Goal: Use online tool/utility: Utilize a website feature to perform a specific function

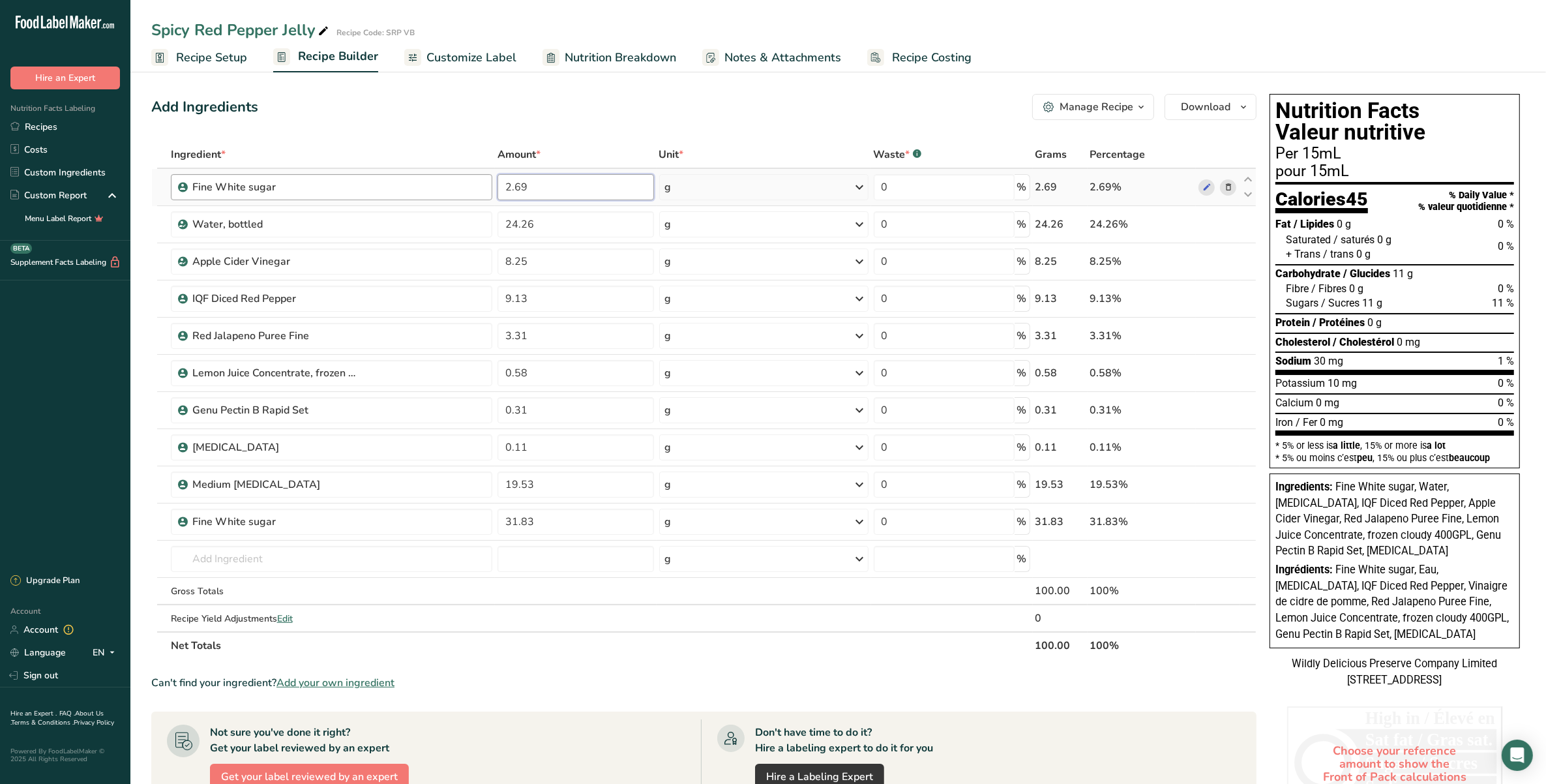
drag, startPoint x: 575, startPoint y: 183, endPoint x: 476, endPoint y: 192, distance: 99.4
click at [474, 192] on tr "Fine White sugar 2.69 g Weight Units g kg mg See more Volume Units l mL fl oz S…" at bounding box center [704, 187] width 1104 height 37
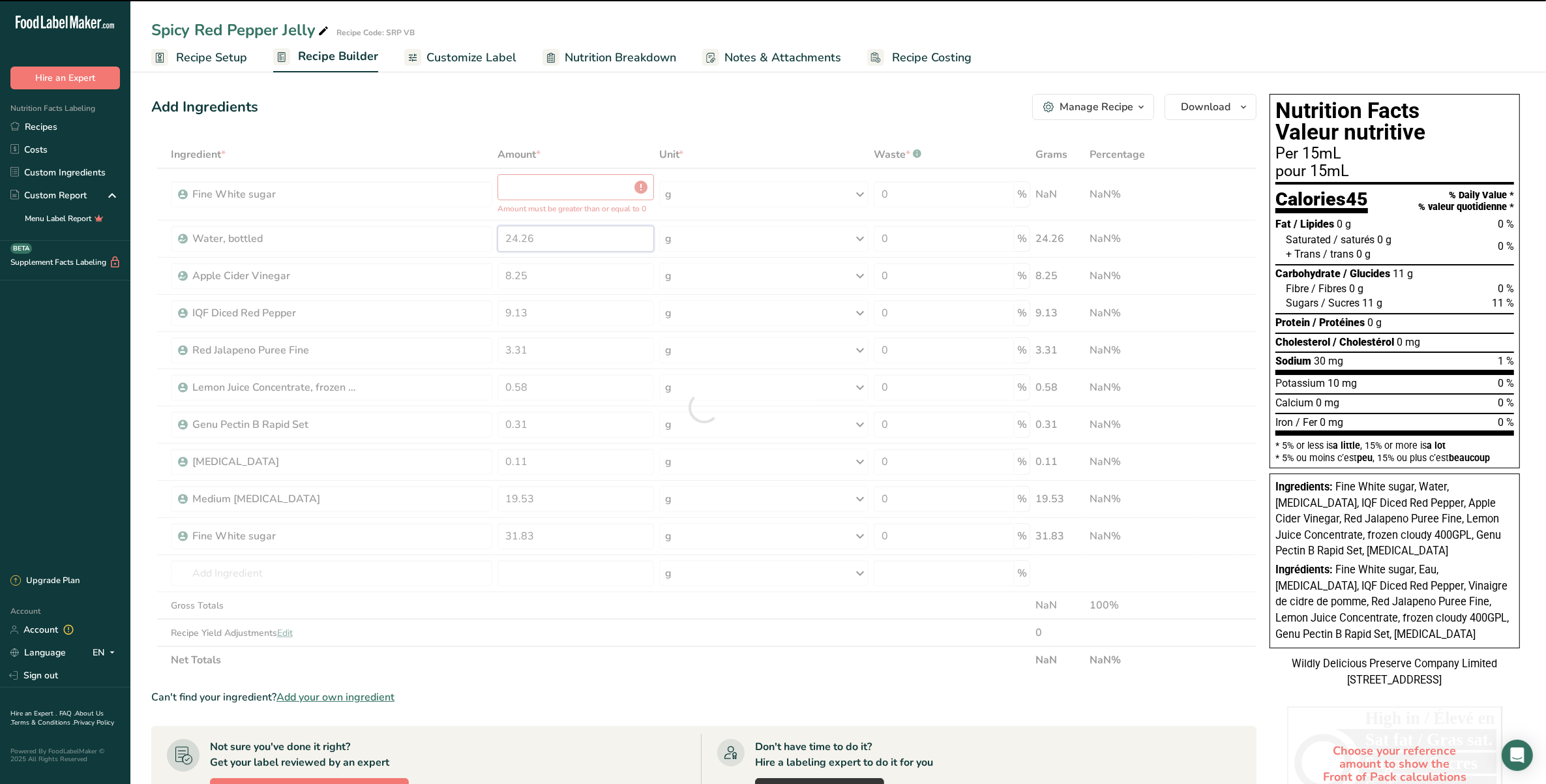
drag, startPoint x: 561, startPoint y: 219, endPoint x: 505, endPoint y: 222, distance: 56.1
click at [505, 222] on div "Ingredient * Amount * Unit * Waste * .a-a{fill:#347362;}.b-a{fill:#fff;} Grams …" at bounding box center [704, 407] width 1106 height 533
type input "24.26"
type input "0"
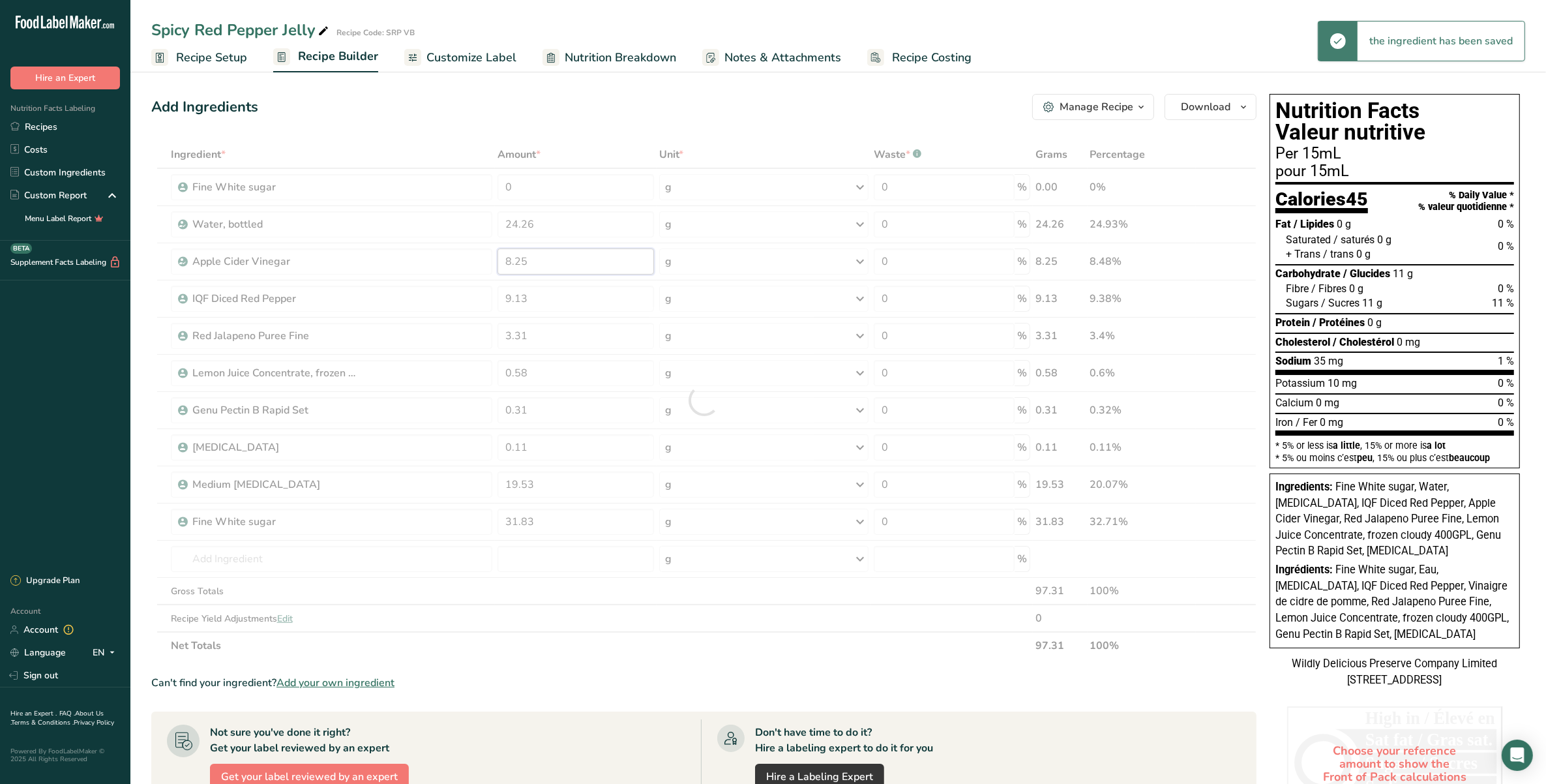
drag, startPoint x: 551, startPoint y: 266, endPoint x: 474, endPoint y: 270, distance: 77.1
click at [469, 269] on div "Ingredient * Amount * Unit * Waste * .a-a{fill:#347362;}.b-a{fill:#fff;} Grams …" at bounding box center [704, 400] width 1106 height 518
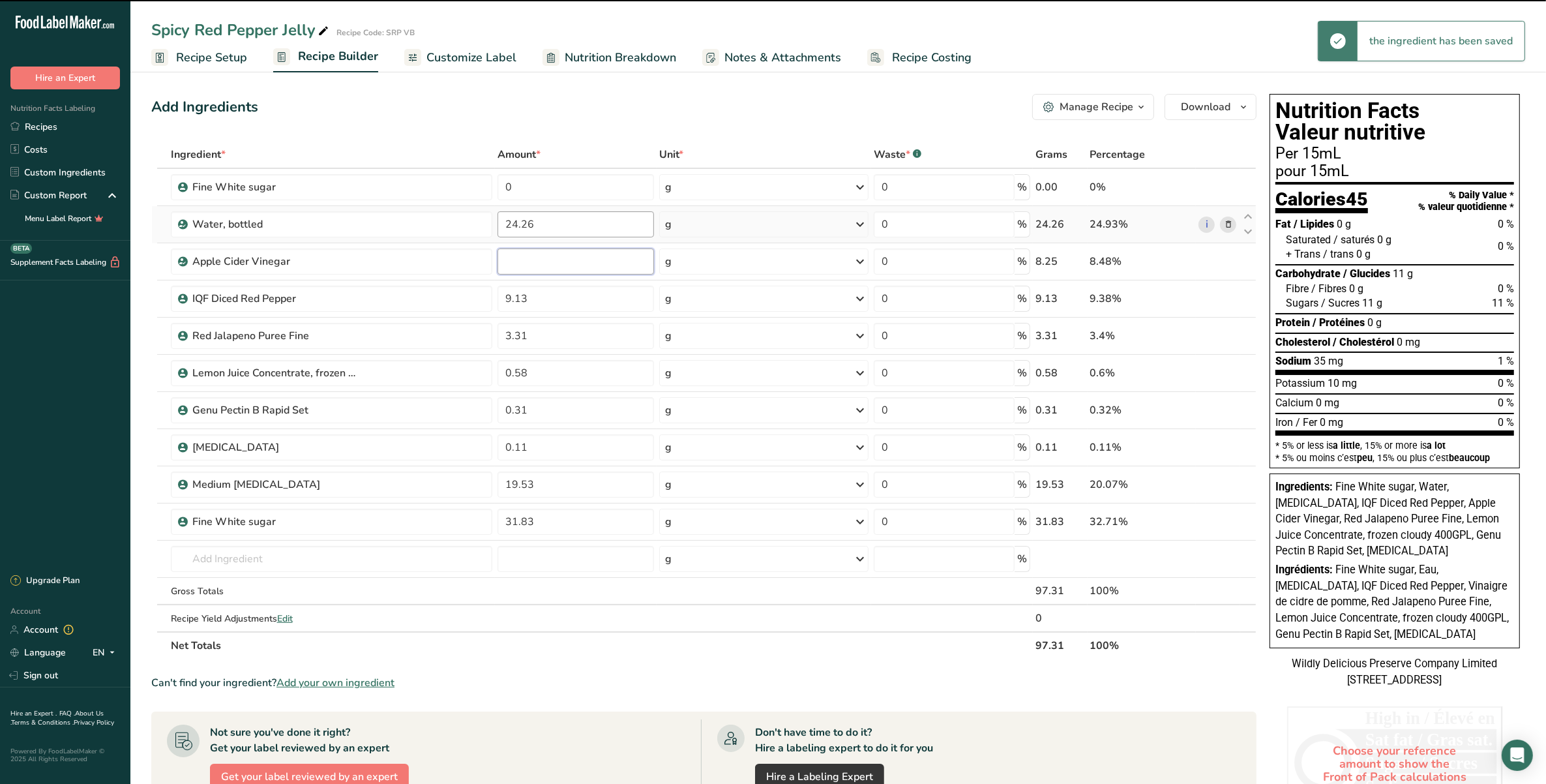
type input "8.25"
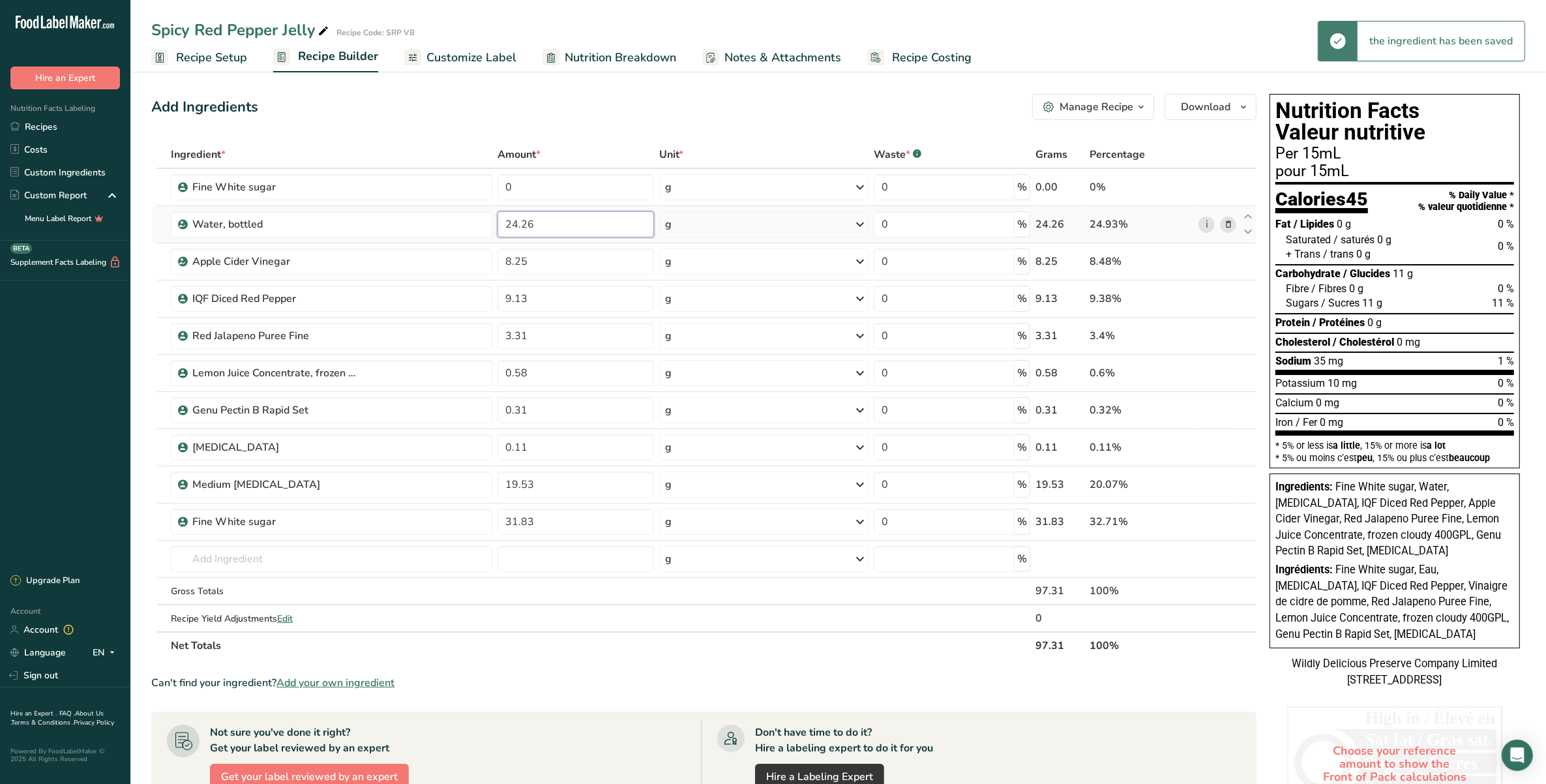
click at [550, 229] on div "Ingredient * Amount * Unit * Waste * .a-a{fill:#347362;}.b-a{fill:#fff;} Grams …" at bounding box center [704, 400] width 1106 height 518
type input "2"
click at [555, 258] on div "Ingredient * Amount * Unit * Waste * .a-a{fill:#347362;}.b-a{fill:#fff;} Grams …" at bounding box center [704, 400] width 1106 height 518
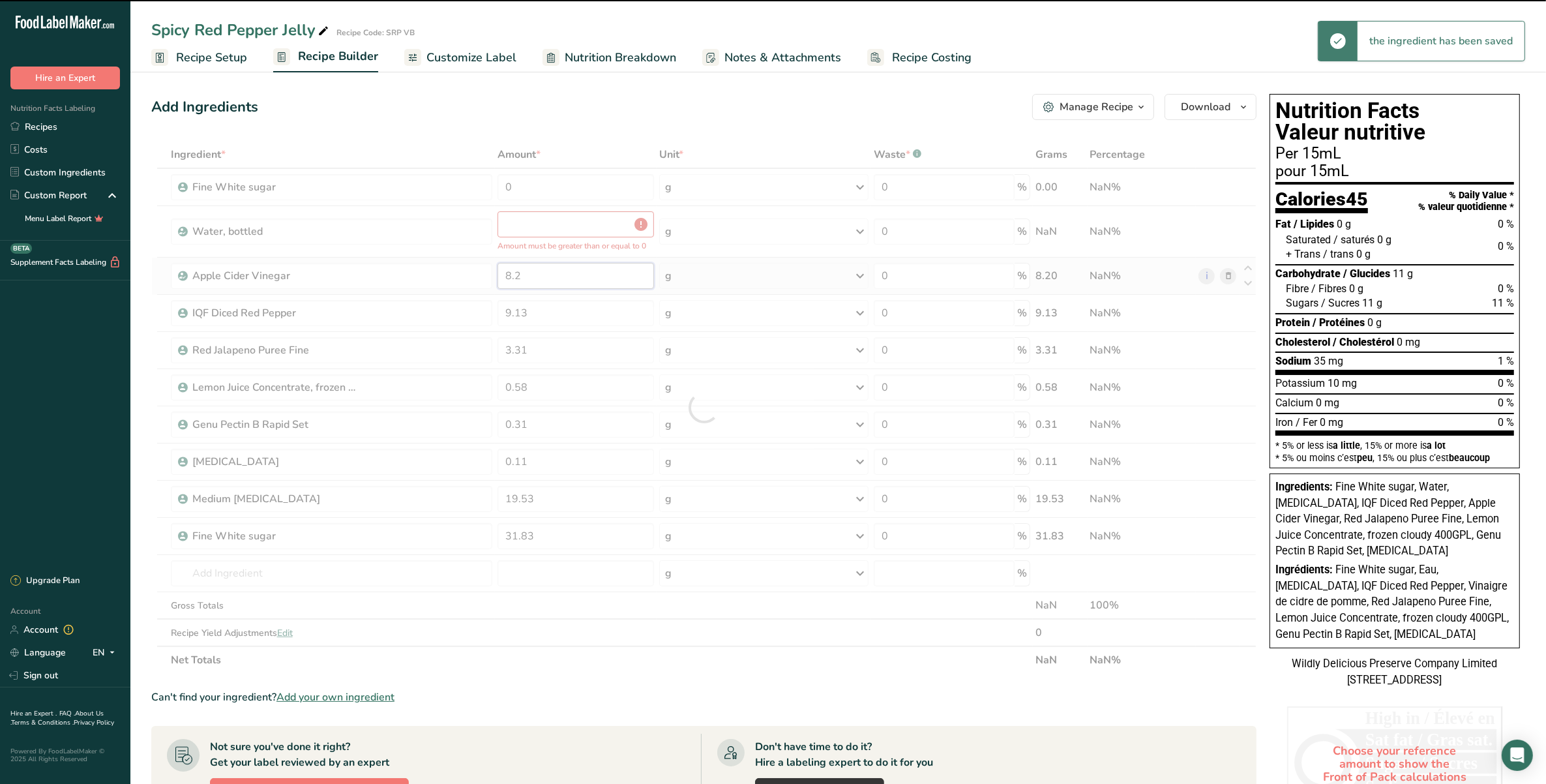
type input "8"
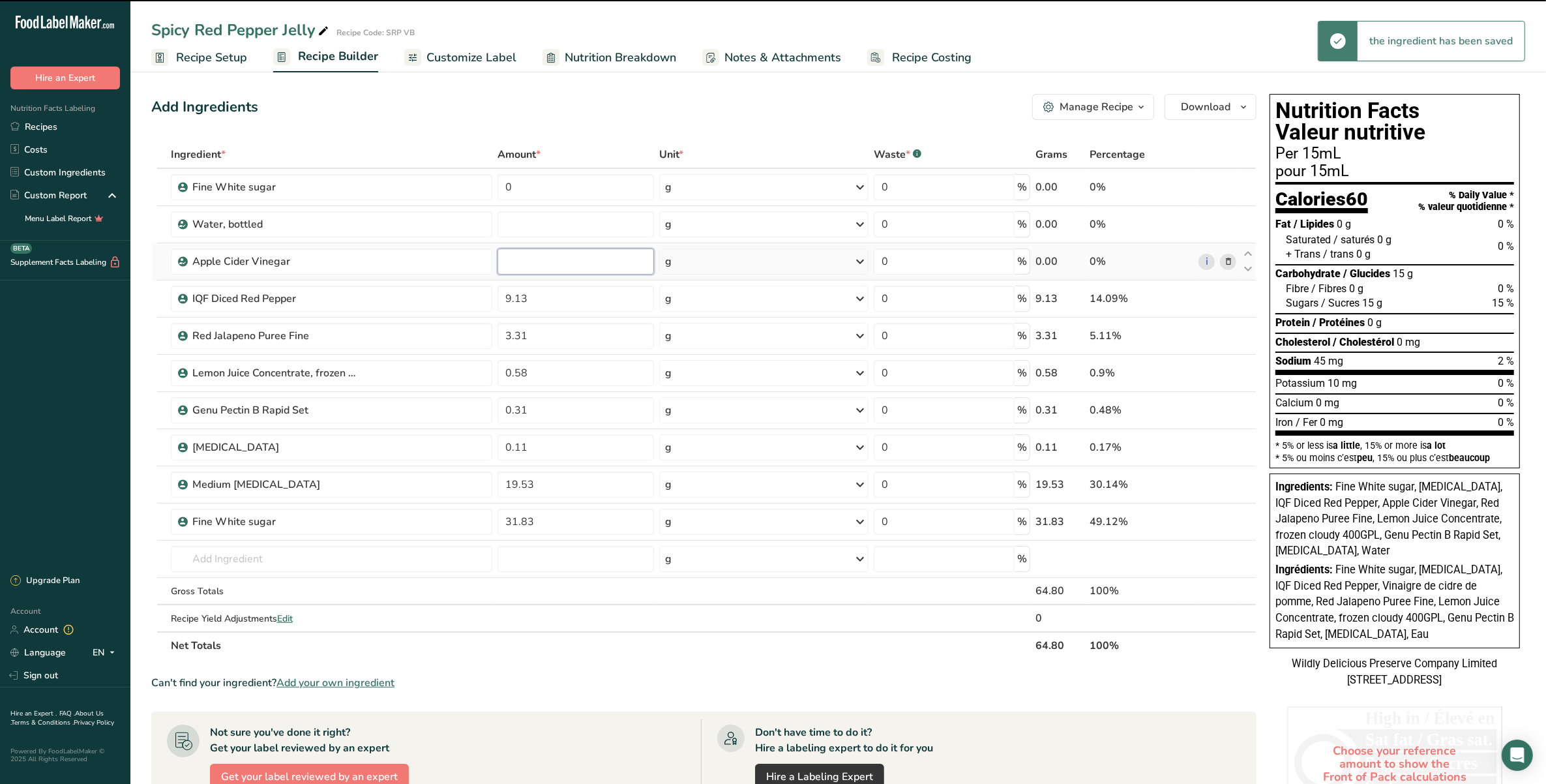
type input "0"
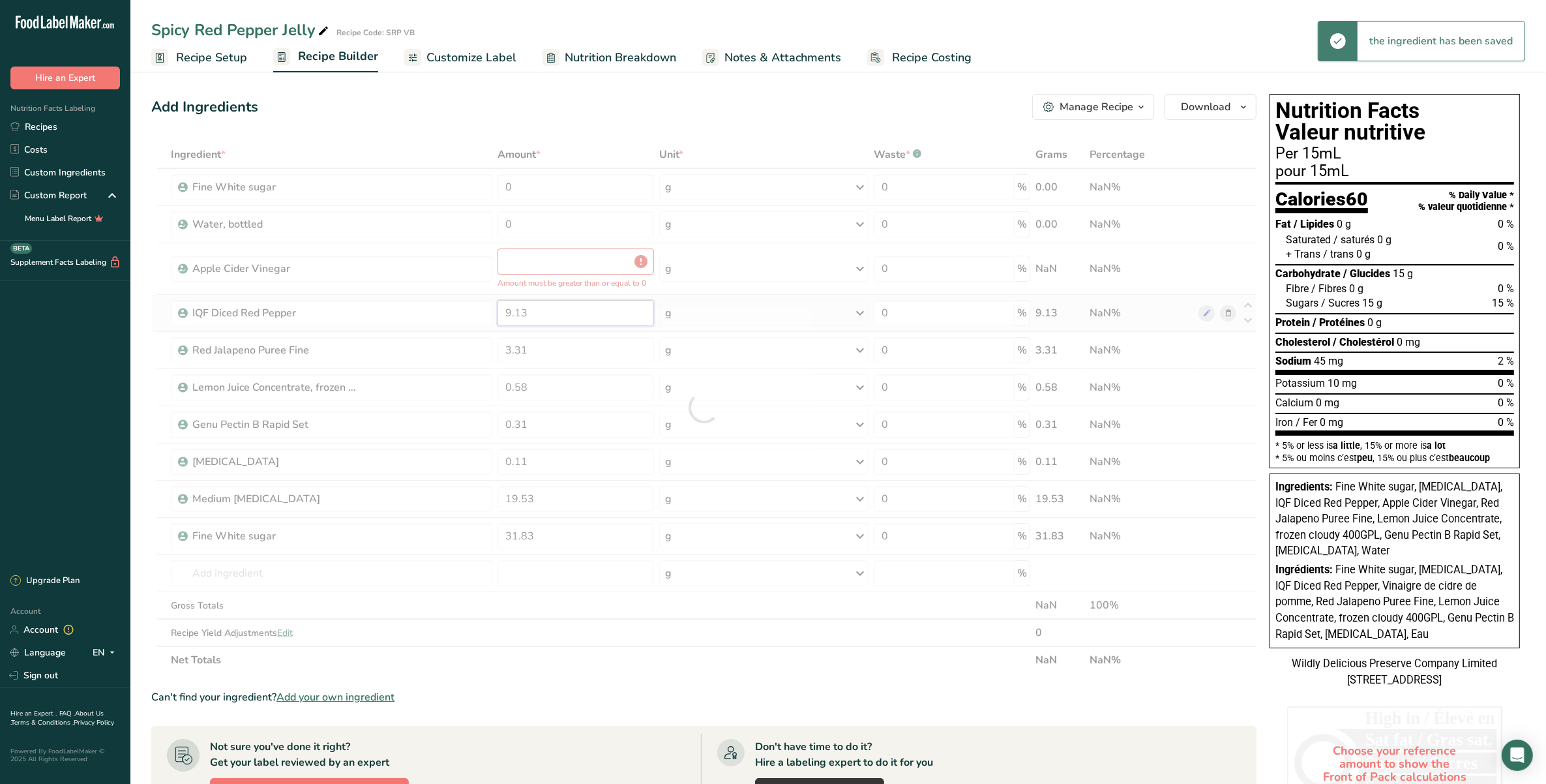
click at [570, 301] on div "Ingredient * Amount * Unit * Waste * .a-a{fill:#347362;}.b-a{fill:#fff;} Grams …" at bounding box center [704, 407] width 1106 height 533
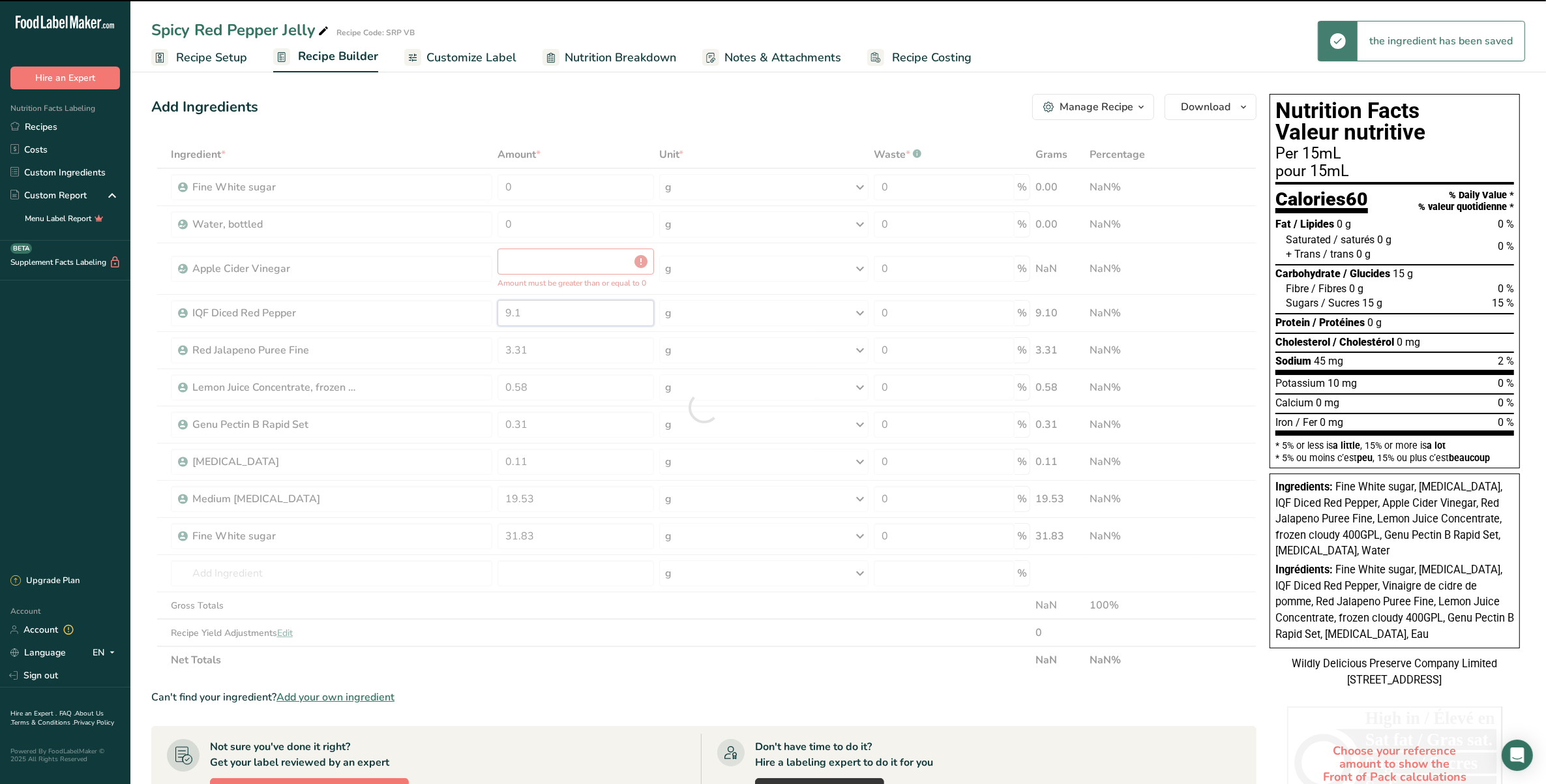
type input "9"
type input "0"
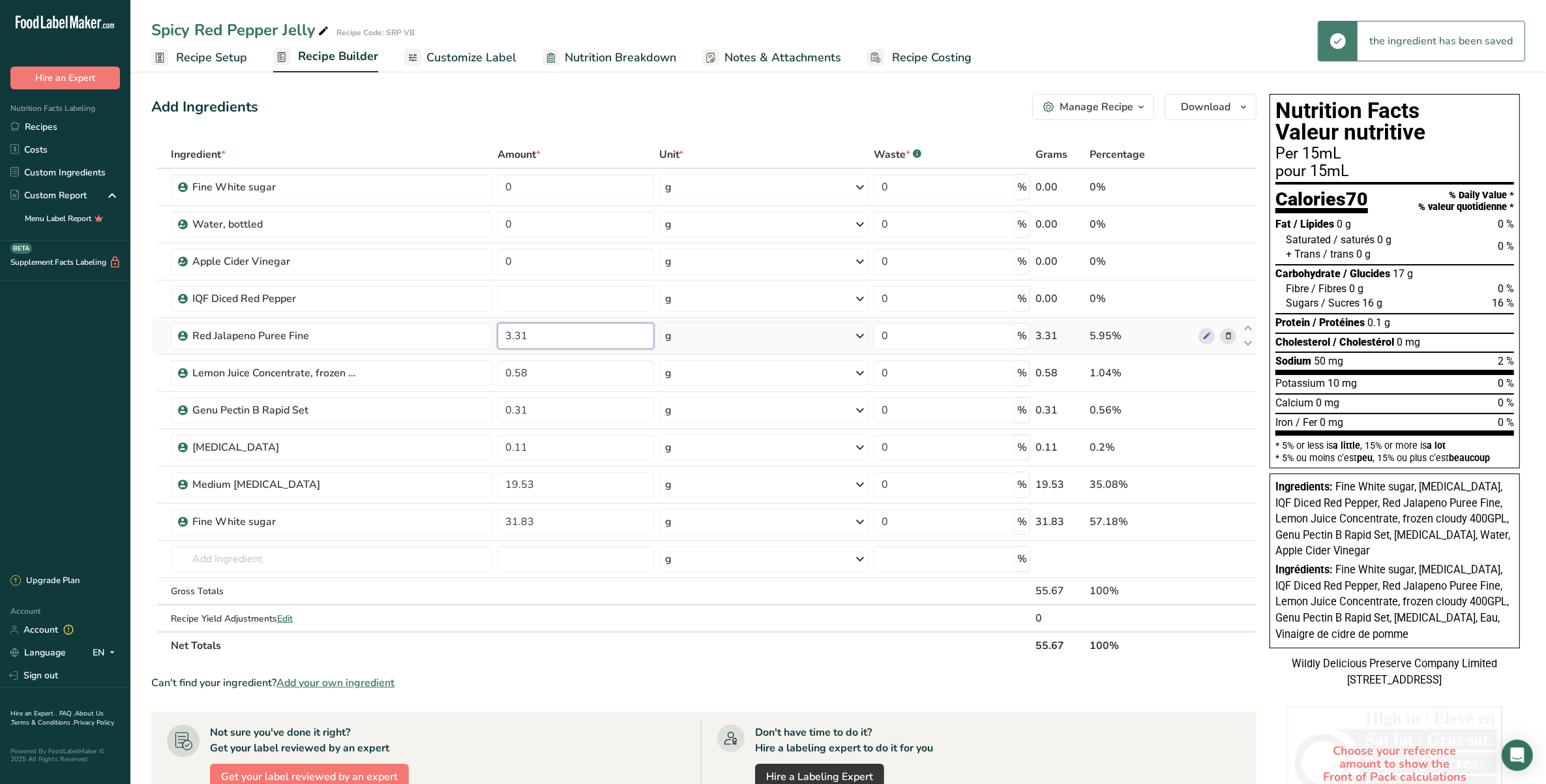
click at [568, 336] on div "Ingredient * Amount * Unit * Waste * .a-a{fill:#347362;}.b-a{fill:#fff;} Grams …" at bounding box center [704, 400] width 1106 height 518
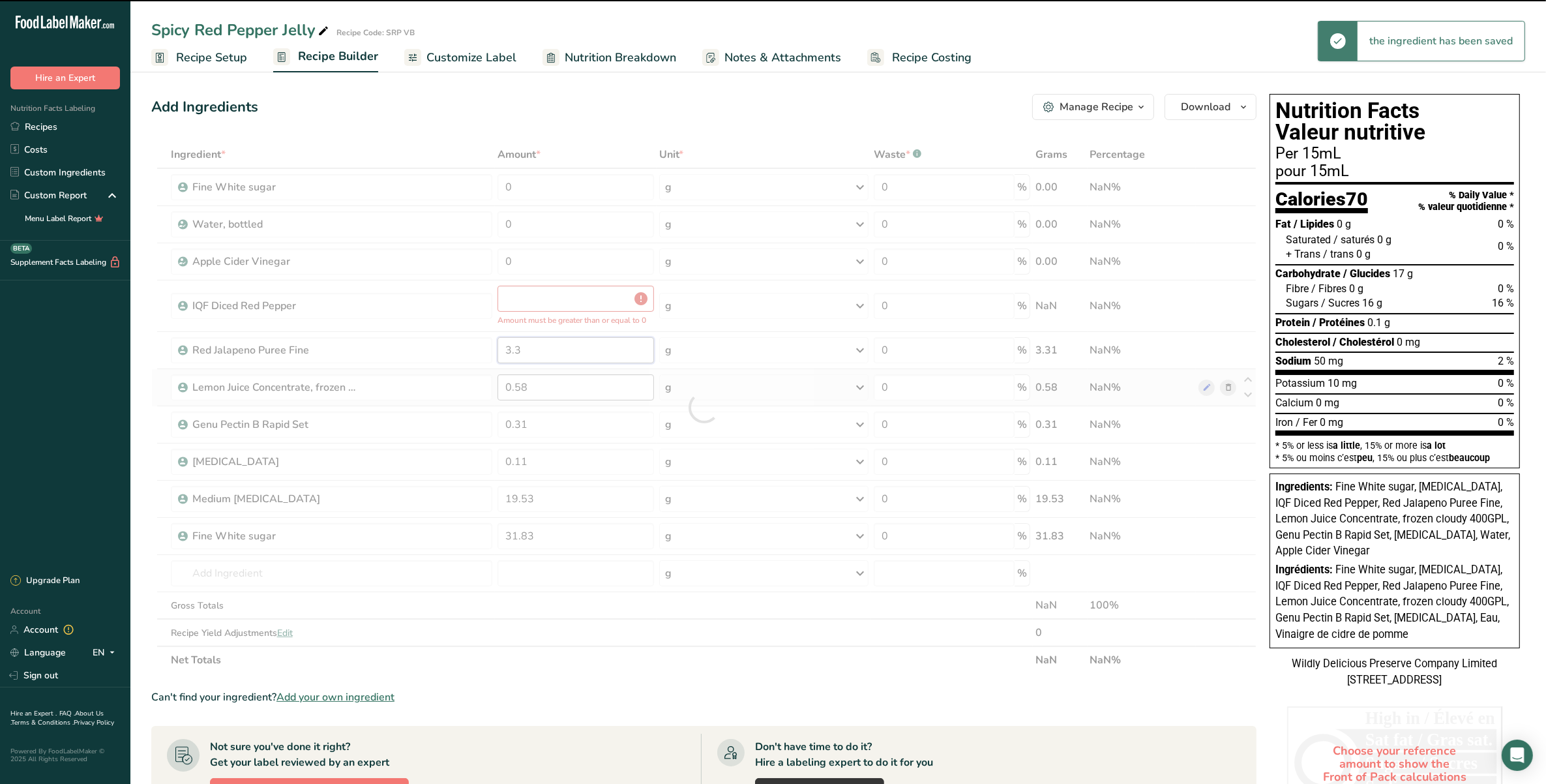
type input "3"
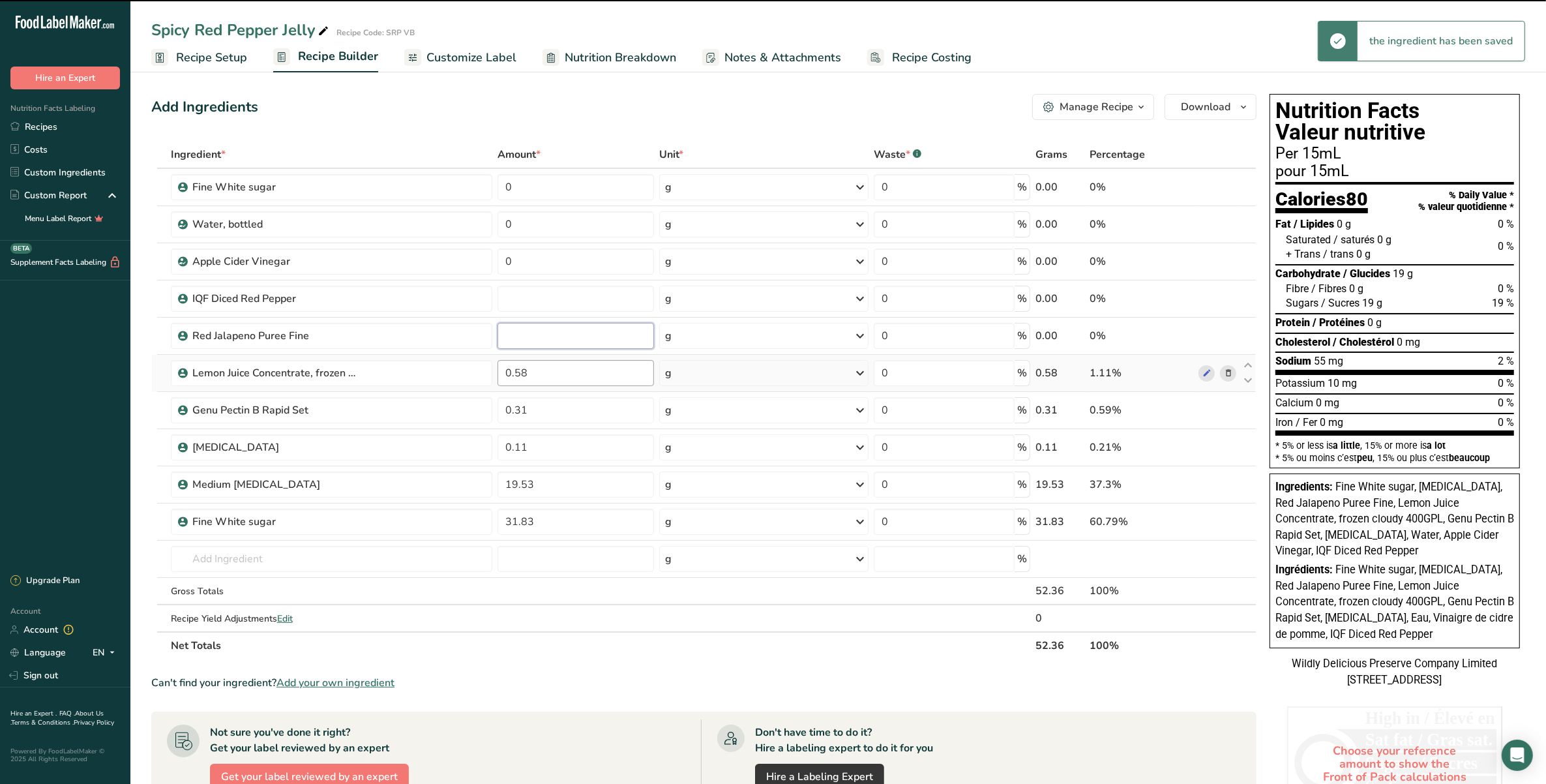
type input "0"
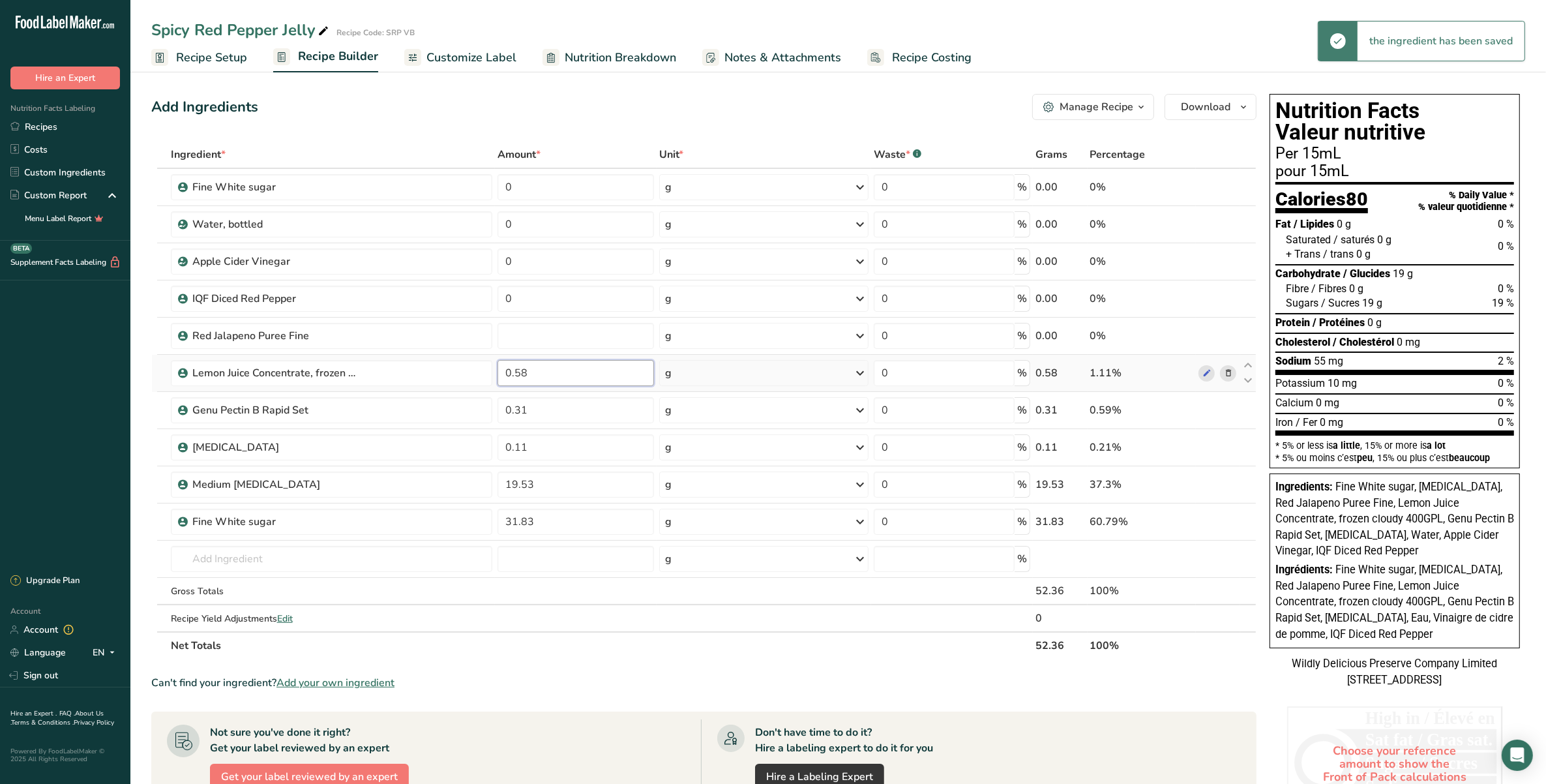
click at [562, 374] on div "Ingredient * Amount * Unit * Waste * .a-a{fill:#347362;}.b-a{fill:#fff;} Grams …" at bounding box center [704, 400] width 1106 height 518
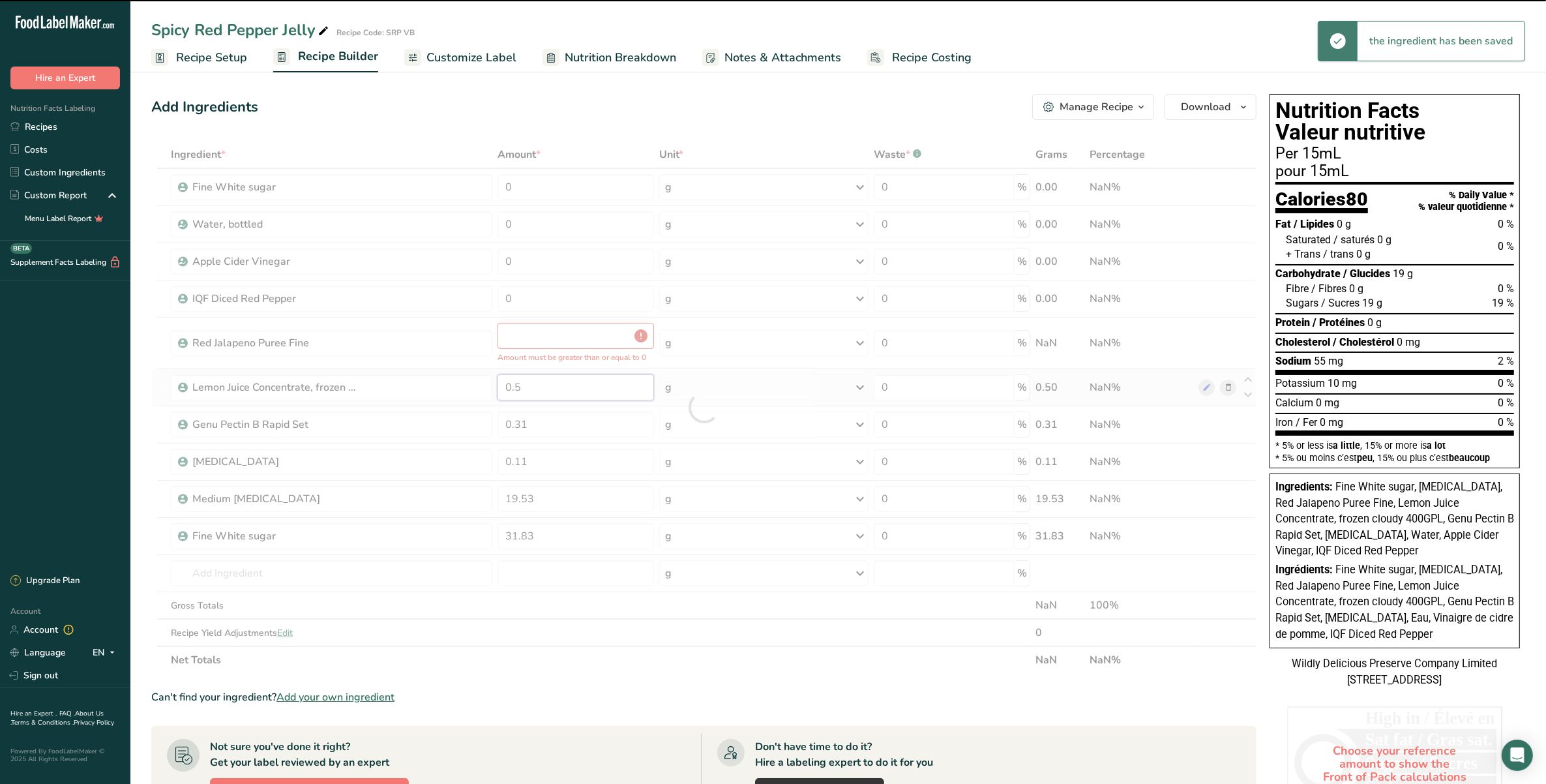
type input "0"
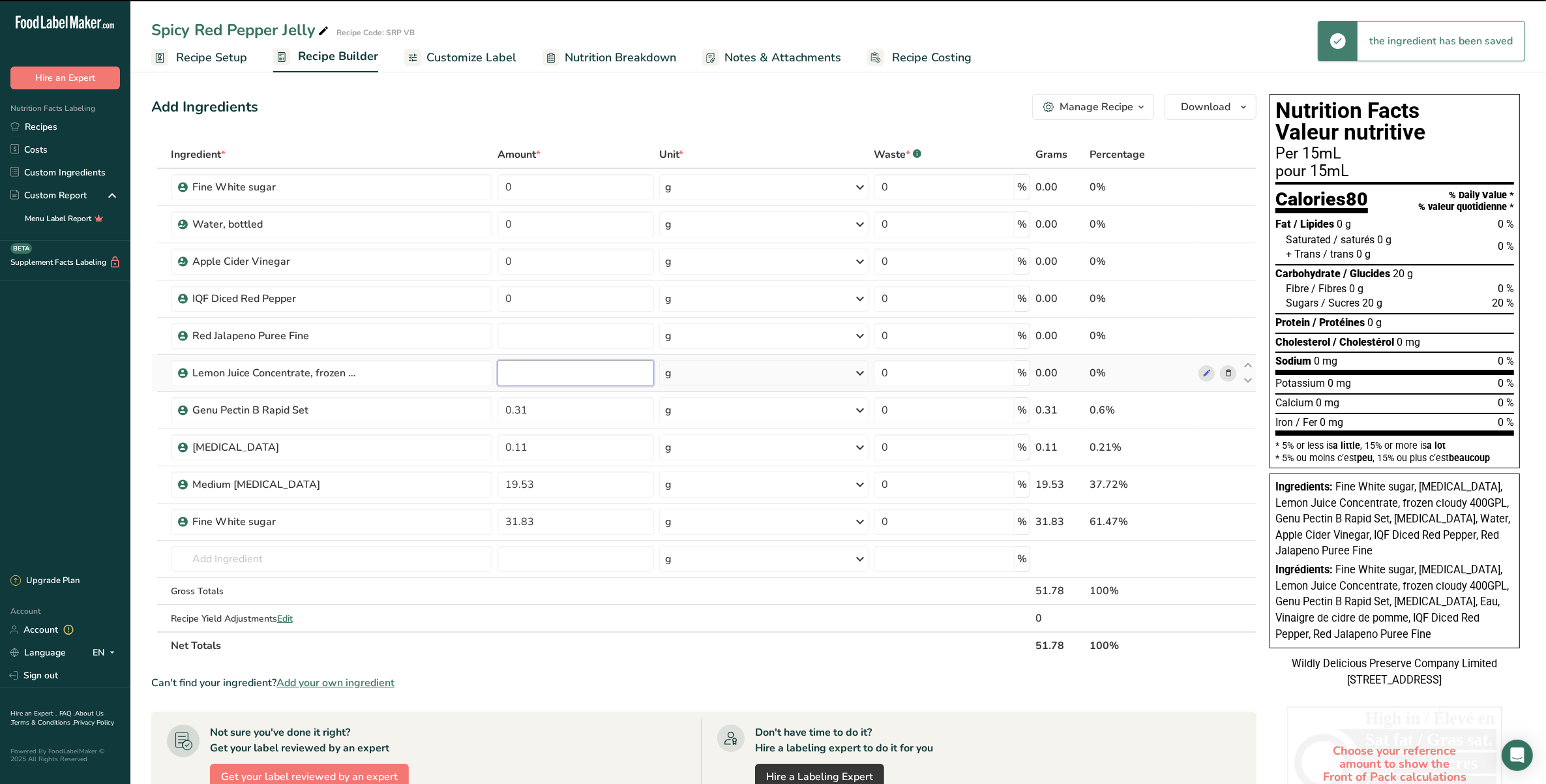
type input "0"
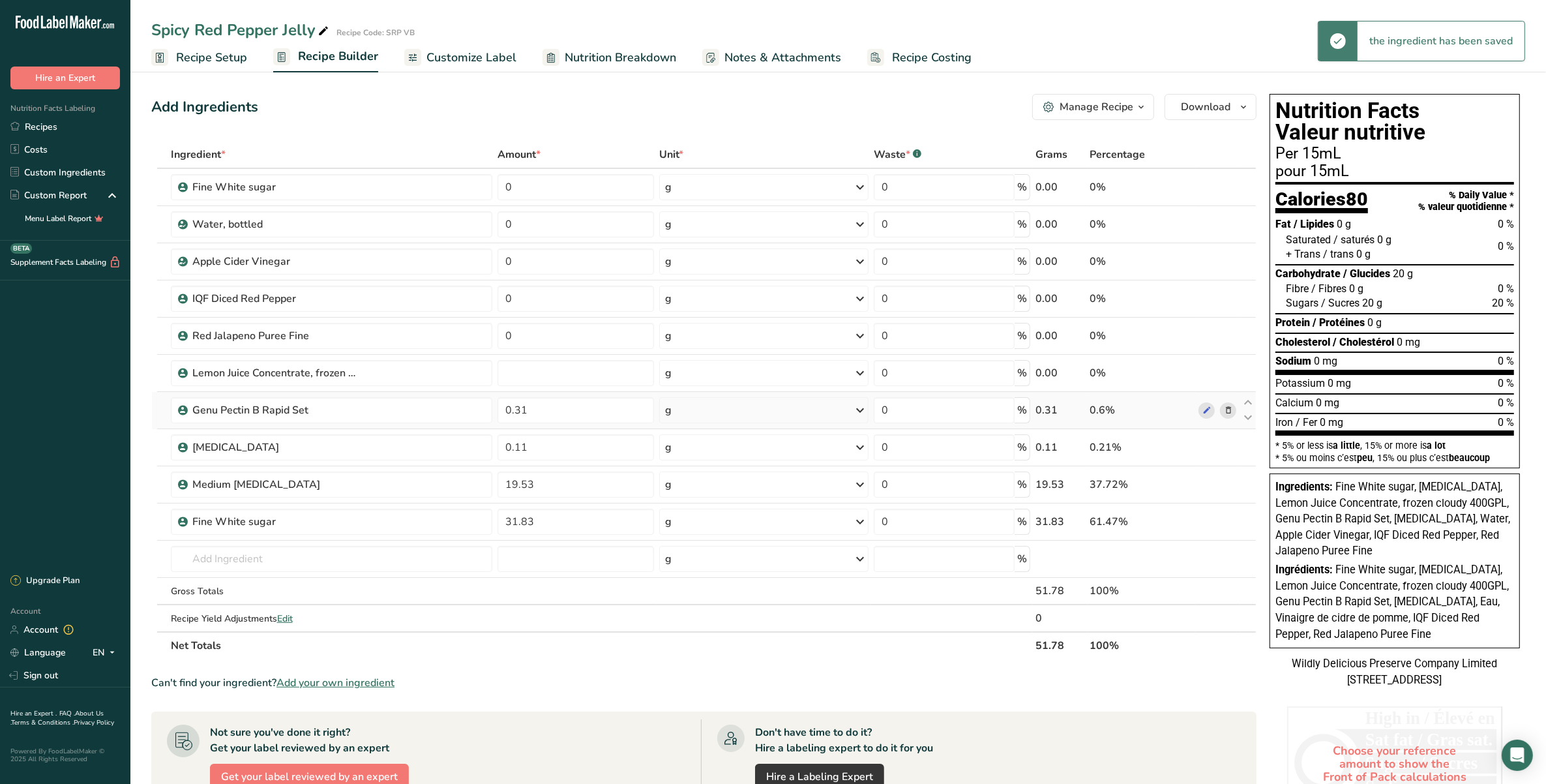
click at [542, 426] on div "Ingredient * Amount * Unit * Waste * .a-a{fill:#347362;}.b-a{fill:#fff;} Grams …" at bounding box center [704, 400] width 1106 height 518
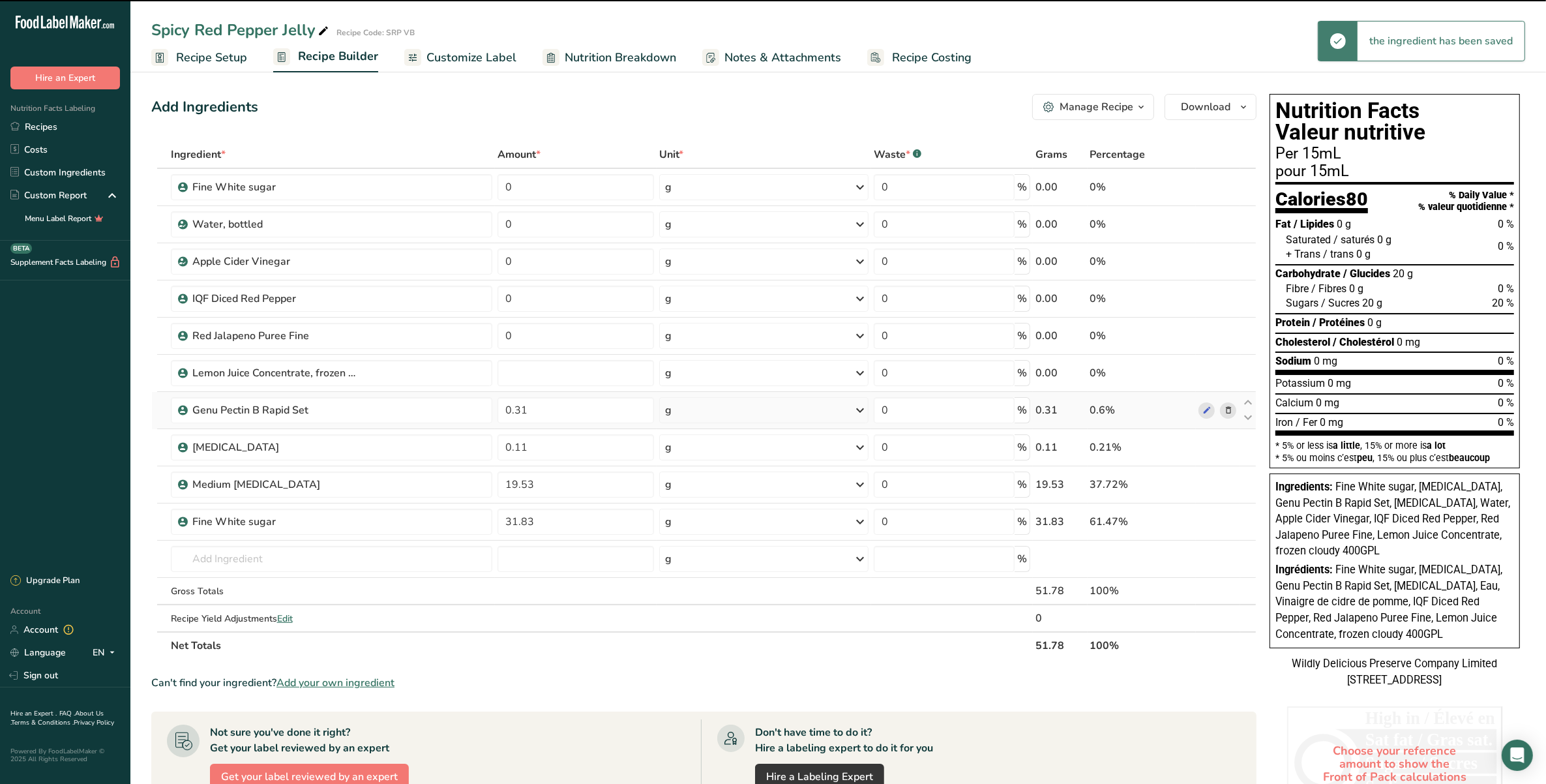
type input "0"
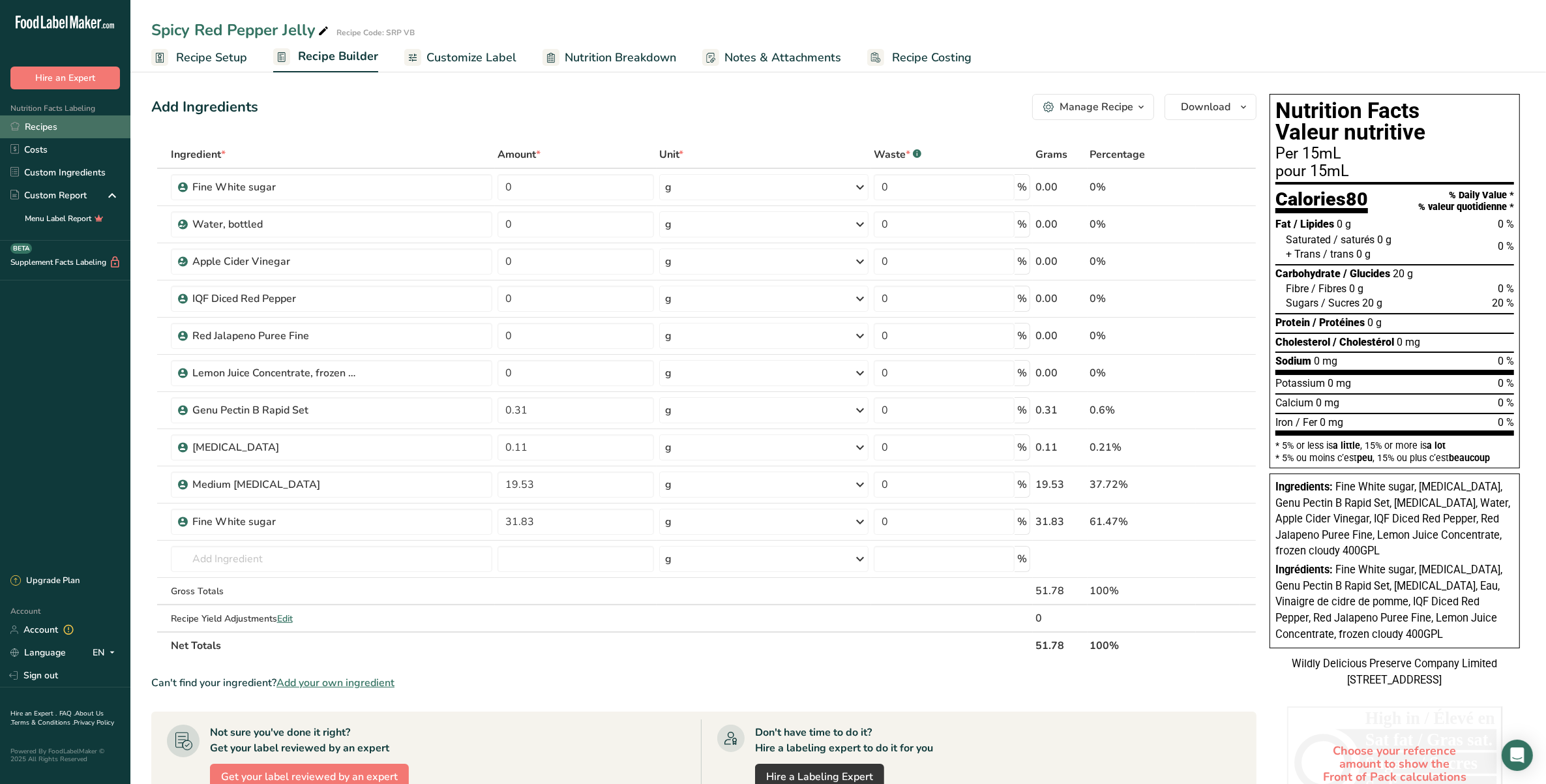
click at [50, 121] on link "Recipes" at bounding box center [65, 127] width 131 height 23
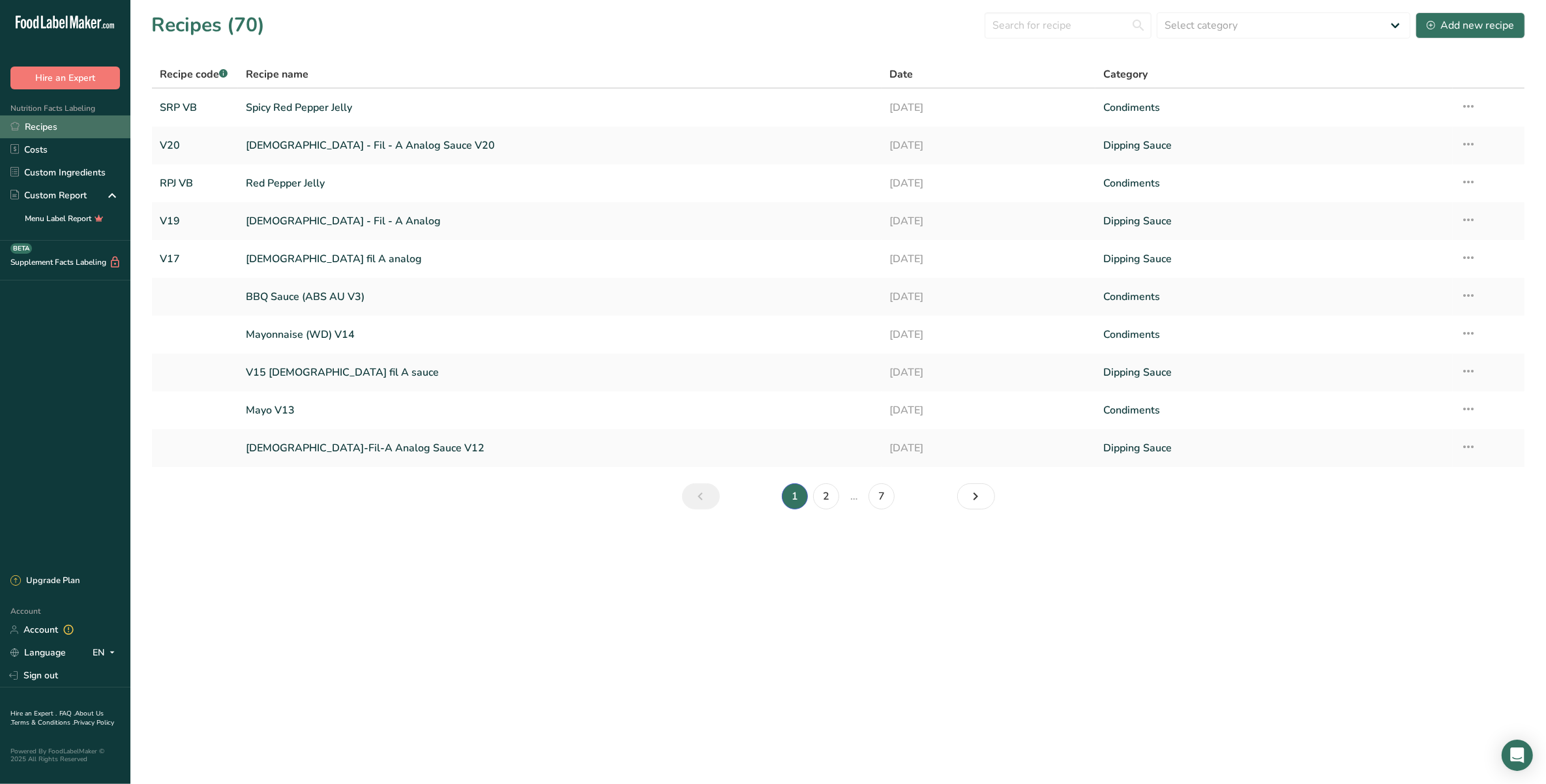
click at [63, 126] on link "Recipes" at bounding box center [65, 127] width 131 height 23
click at [259, 295] on link "BBQ Sauce (ABS AU V3)" at bounding box center [560, 297] width 628 height 27
